Goal: Task Accomplishment & Management: Manage account settings

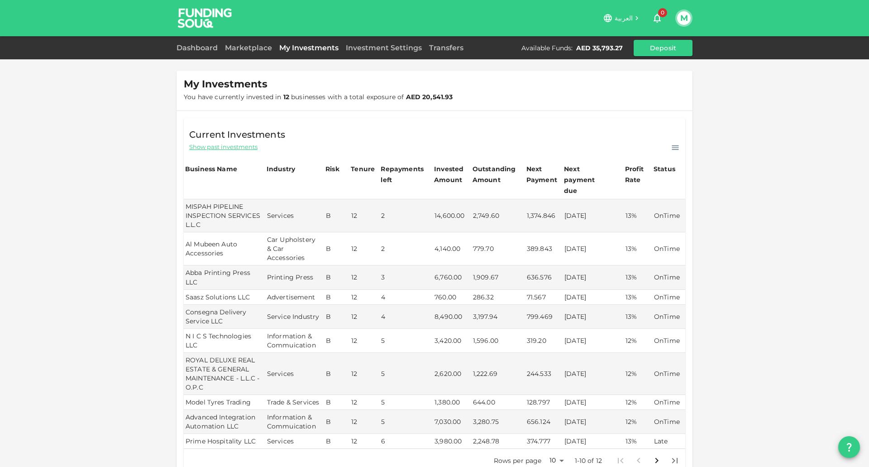
scroll to position [103, 0]
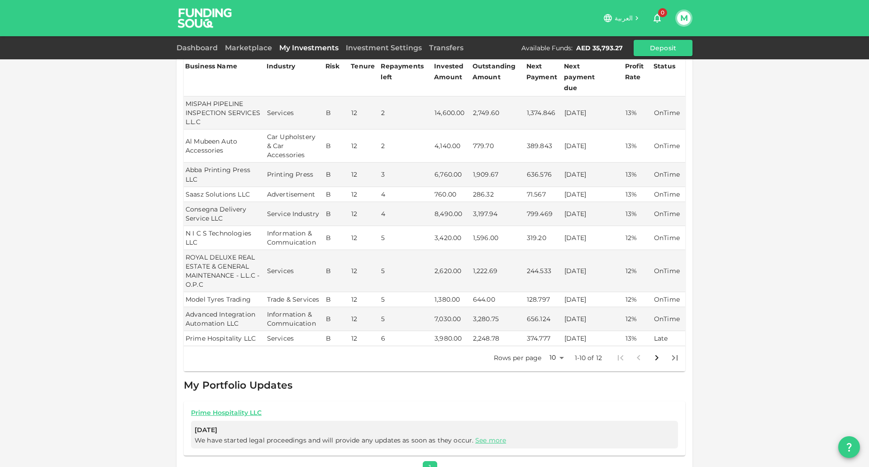
click at [207, 14] on img at bounding box center [205, 18] width 68 height 36
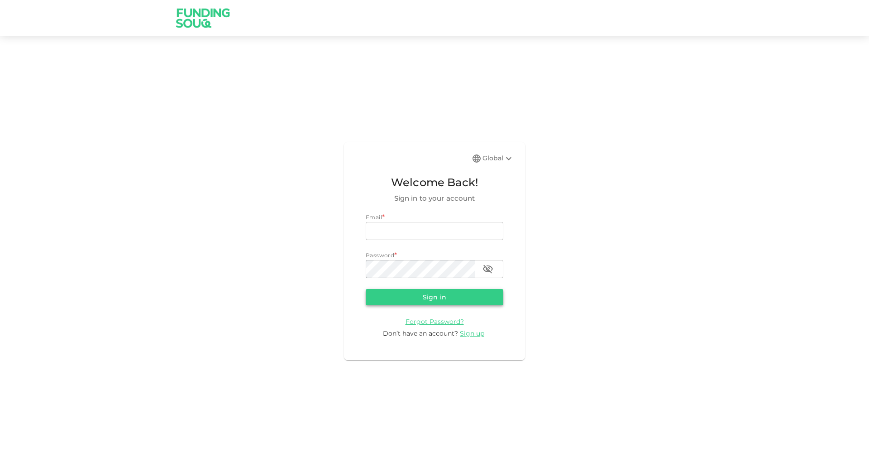
type input "m.aitsidimoh@gmail.com"
click at [451, 303] on button "Sign in" at bounding box center [435, 297] width 138 height 16
